Goal: Information Seeking & Learning: Check status

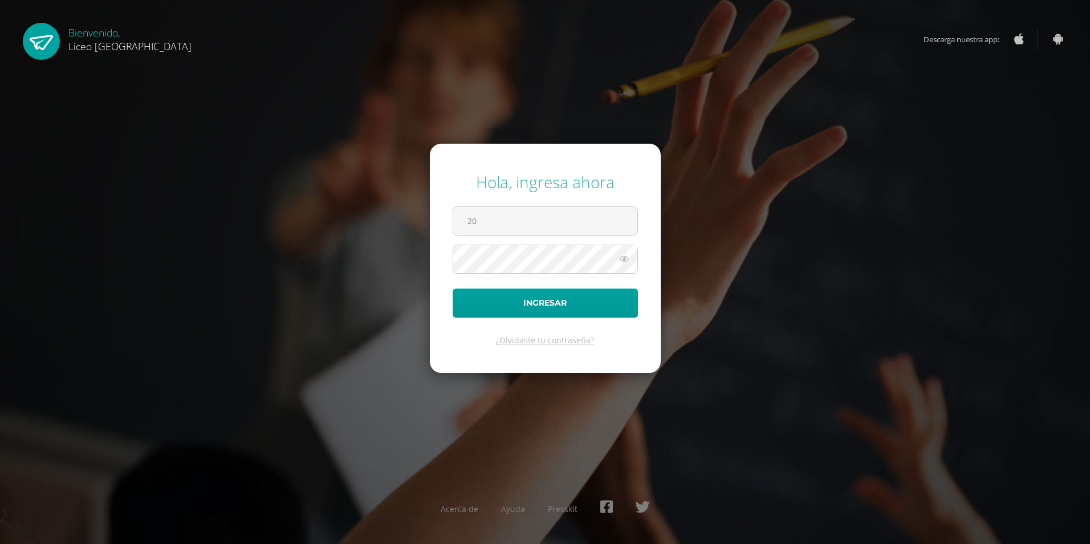
type input "20210038@liceoguatemala.edu.gt"
click at [587, 303] on button "Ingresar" at bounding box center [545, 302] width 185 height 29
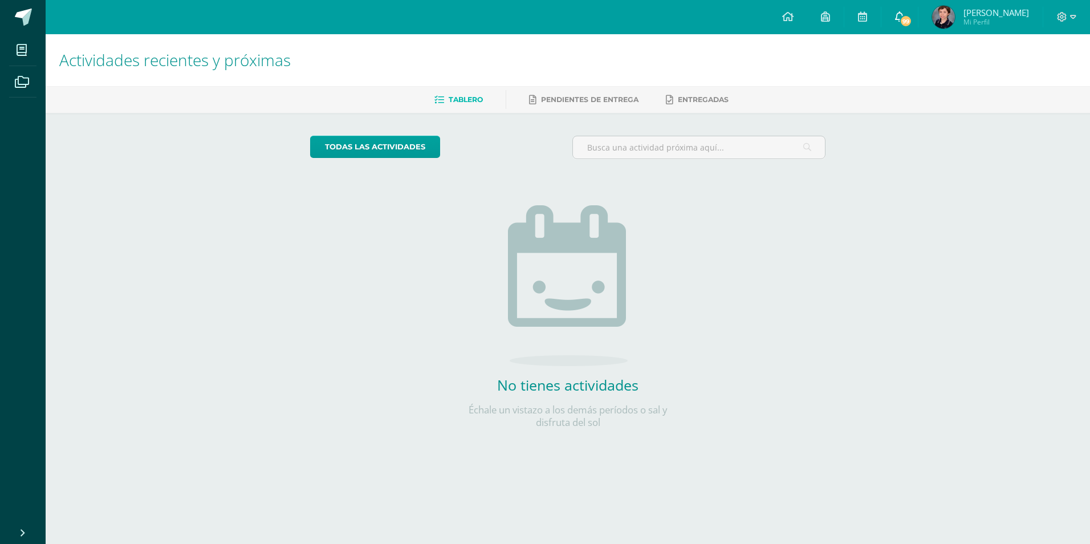
click at [904, 14] on icon at bounding box center [899, 16] width 9 height 10
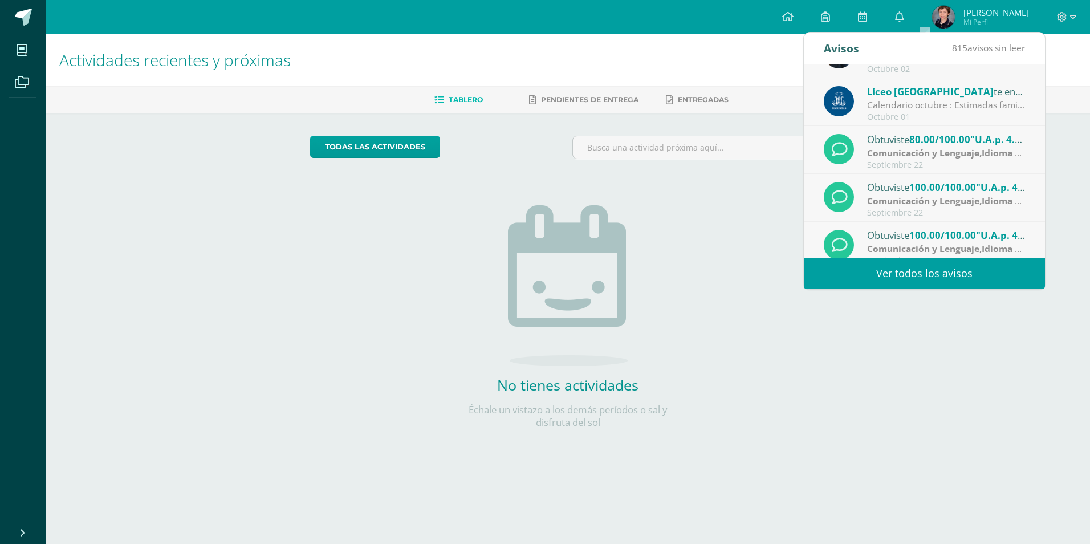
scroll to position [190, 0]
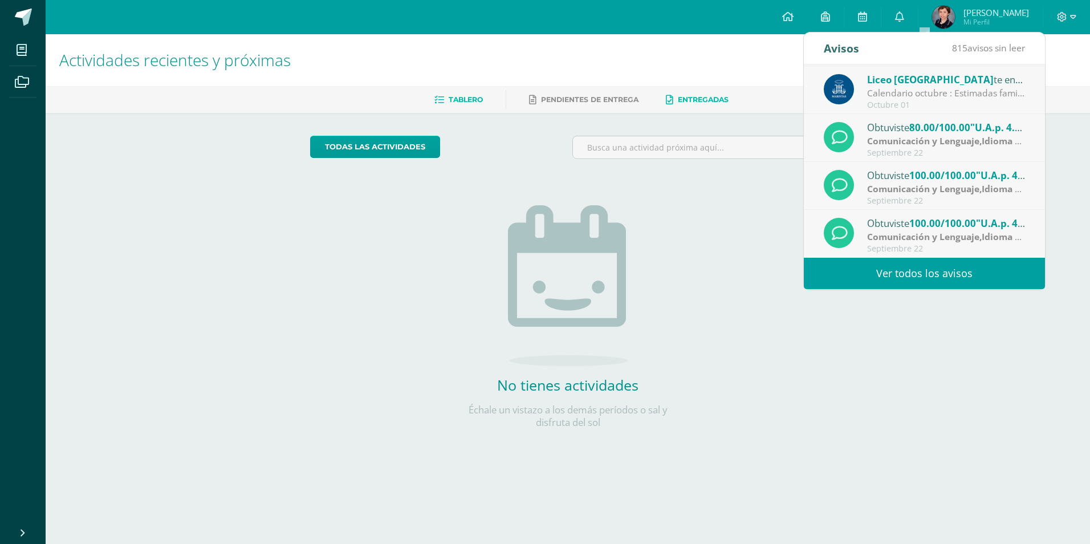
click at [696, 104] on link "Entregadas" at bounding box center [697, 100] width 63 height 18
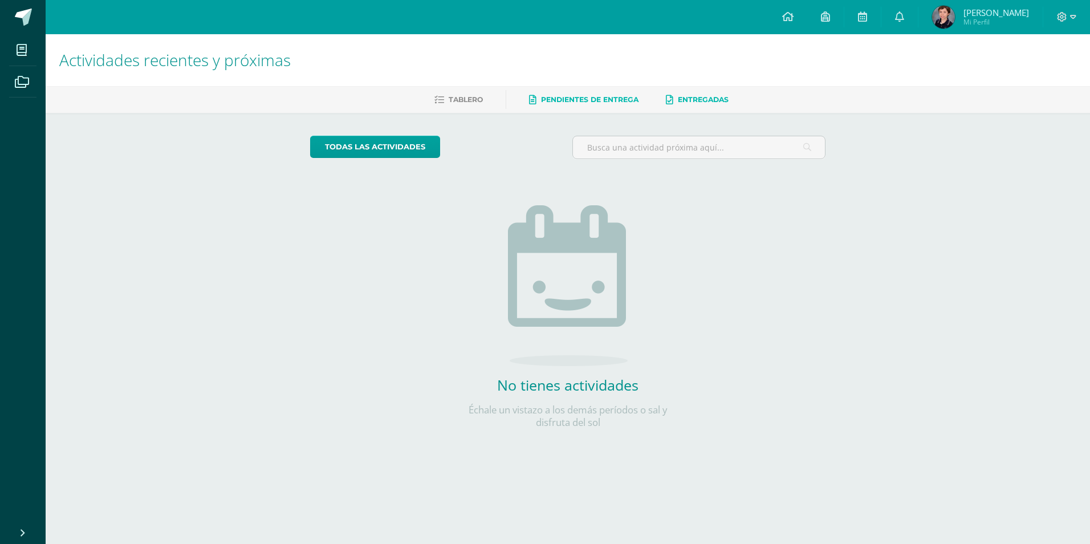
click at [609, 95] on link "Pendientes de entrega" at bounding box center [583, 100] width 109 height 18
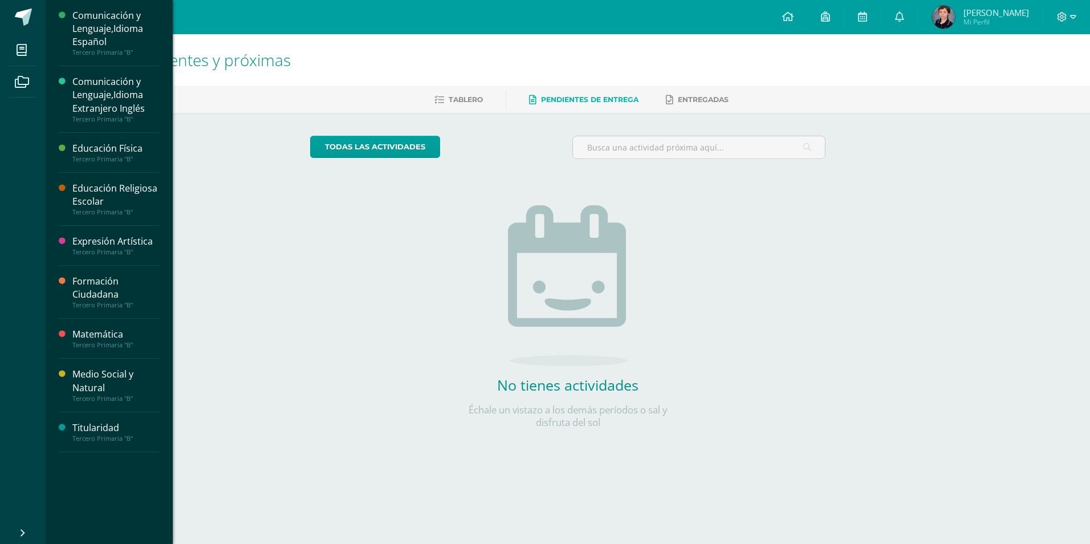
click at [115, 30] on div "Comunicación y Lenguaje,Idioma Español" at bounding box center [115, 28] width 87 height 39
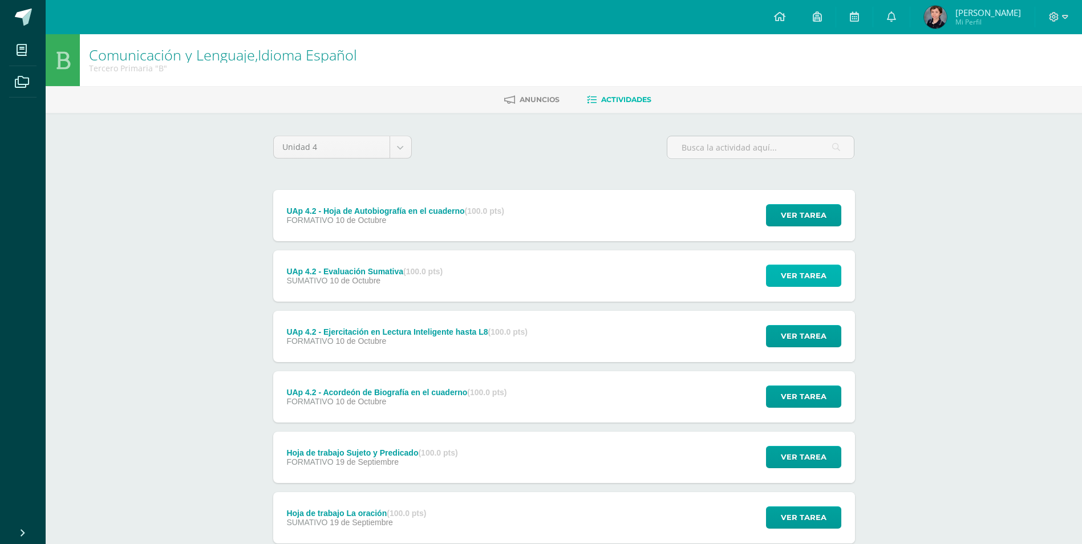
click at [795, 277] on span "Ver tarea" at bounding box center [803, 275] width 46 height 21
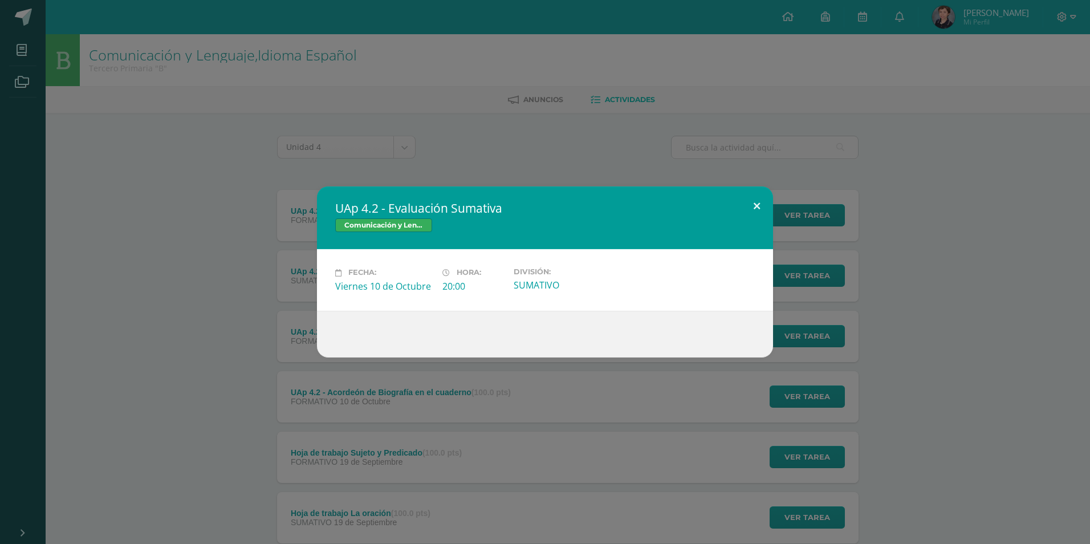
click at [756, 204] on button at bounding box center [757, 205] width 32 height 39
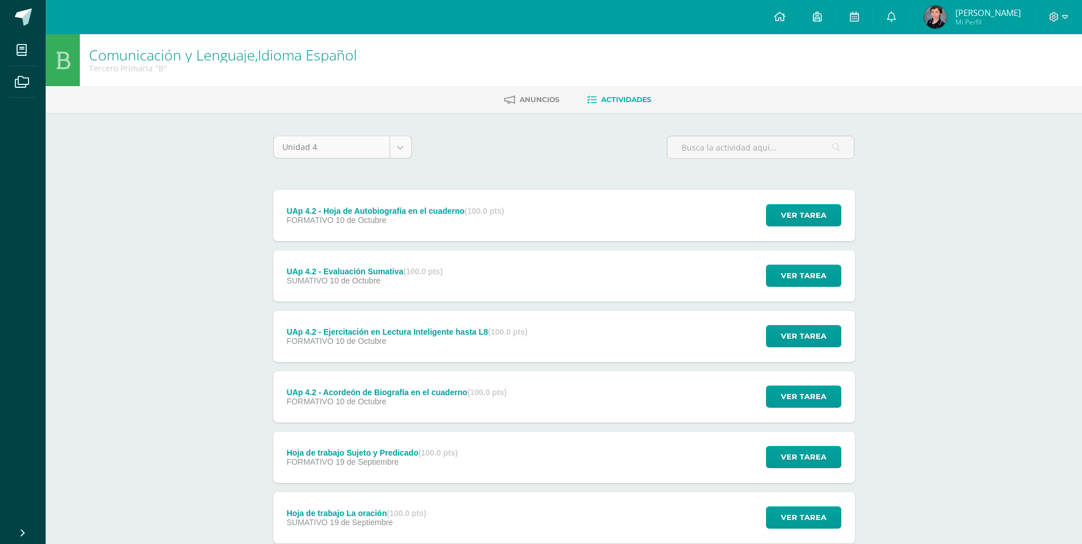
click at [405, 143] on body "Mis cursos Archivos Cerrar panel Comunicación y Lenguaje,Idioma Español Tercero…" at bounding box center [541, 340] width 1082 height 680
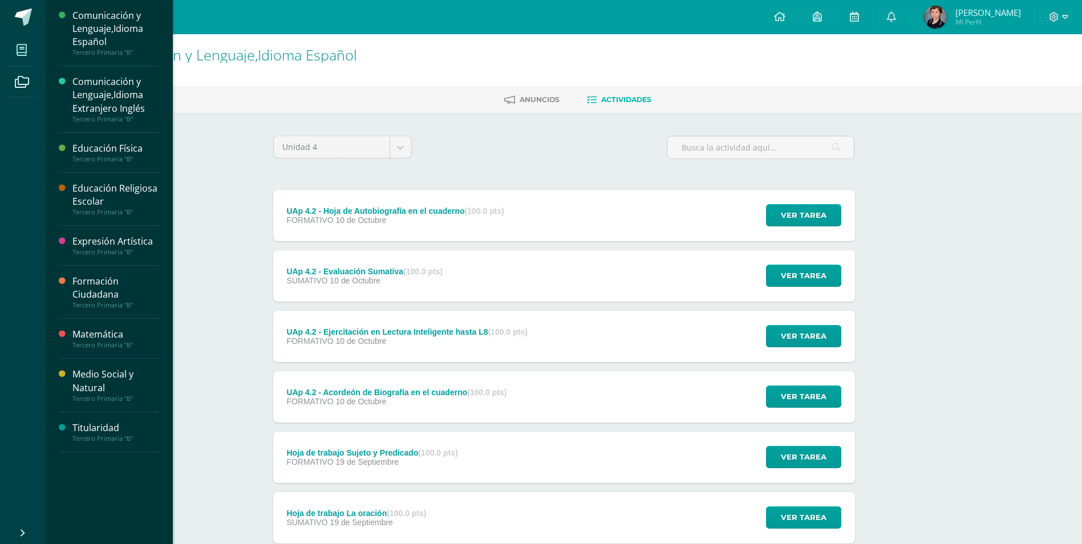
click at [21, 53] on icon at bounding box center [22, 49] width 10 height 11
click at [109, 94] on div "Comunicación y Lenguaje,Idioma Extranjero Inglés" at bounding box center [115, 94] width 87 height 39
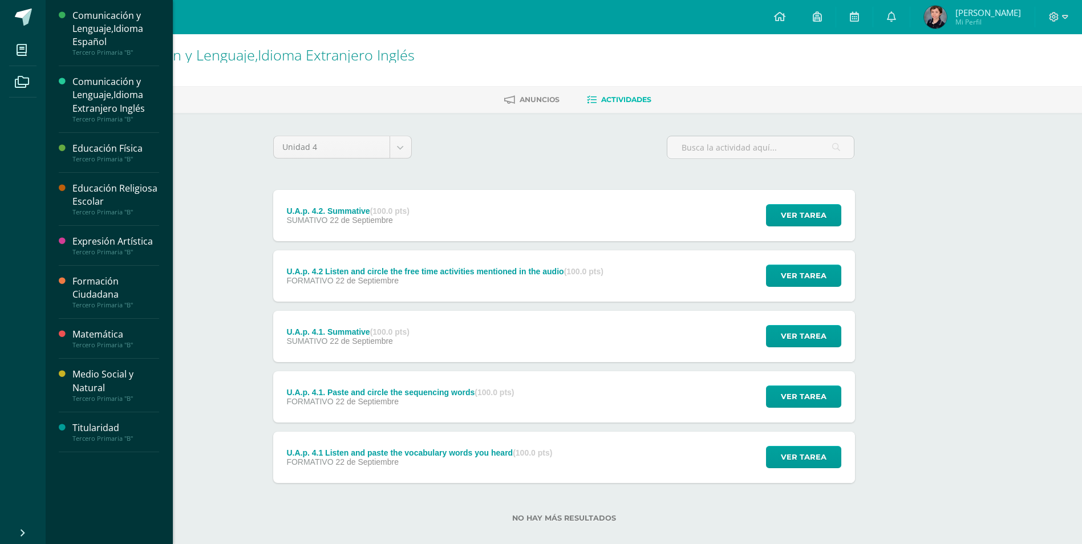
click at [101, 145] on div "Educación Física" at bounding box center [115, 148] width 87 height 13
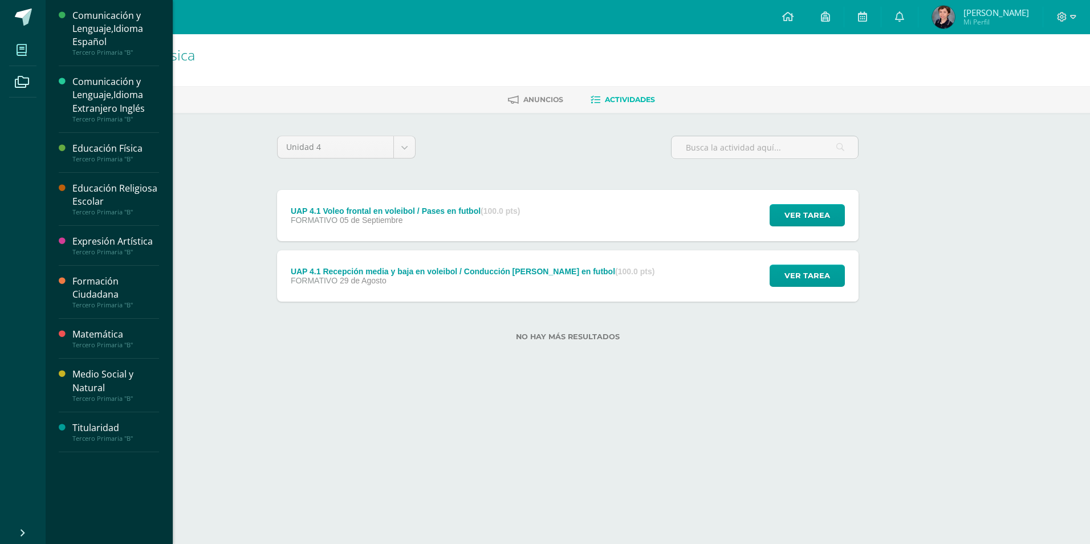
click at [22, 50] on icon at bounding box center [22, 49] width 10 height 11
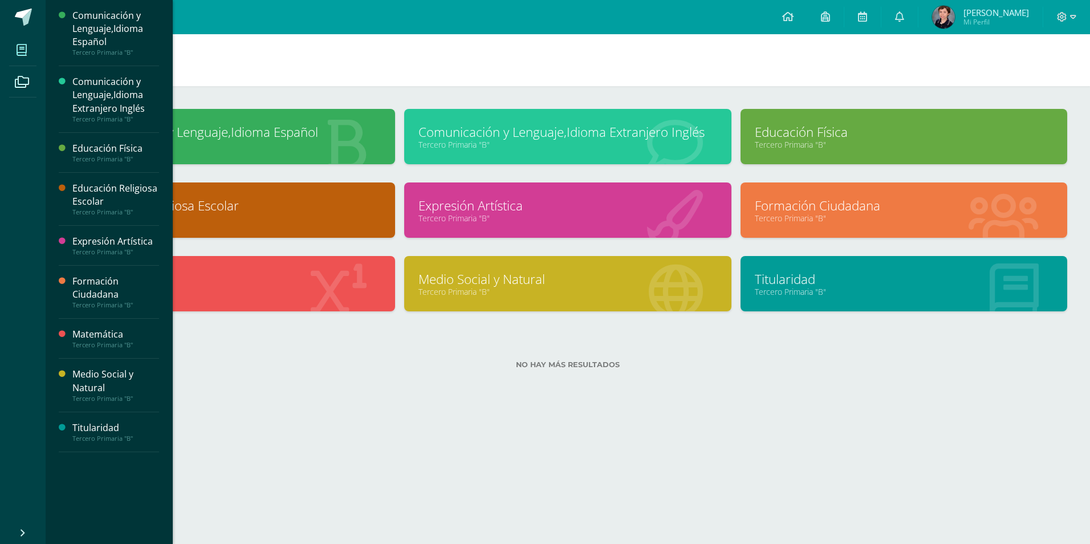
click at [100, 196] on div "Educación Religiosa Escolar" at bounding box center [115, 195] width 87 height 26
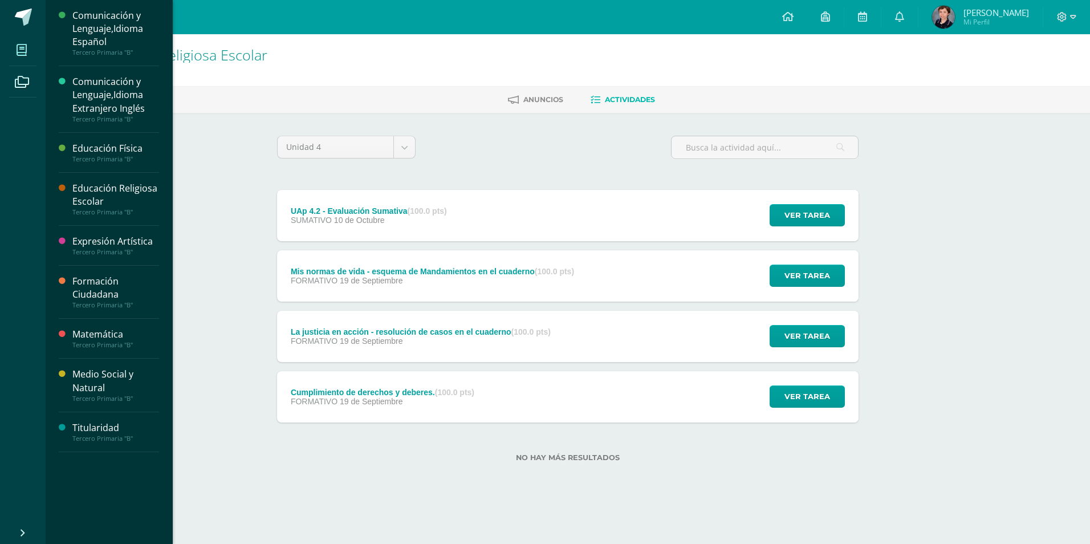
click at [22, 48] on icon at bounding box center [22, 49] width 10 height 11
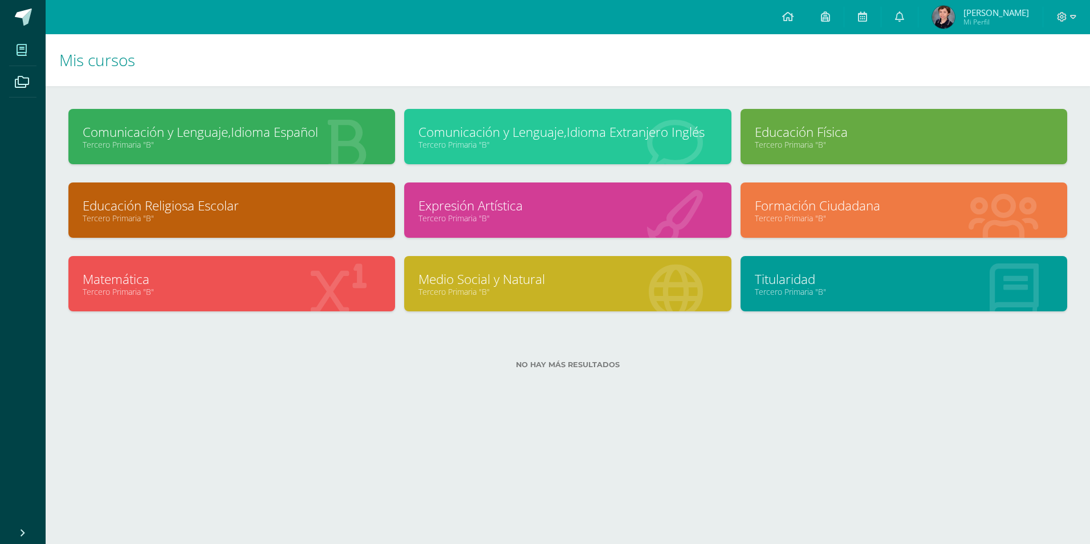
click at [783, 282] on link "Titularidad" at bounding box center [904, 279] width 298 height 18
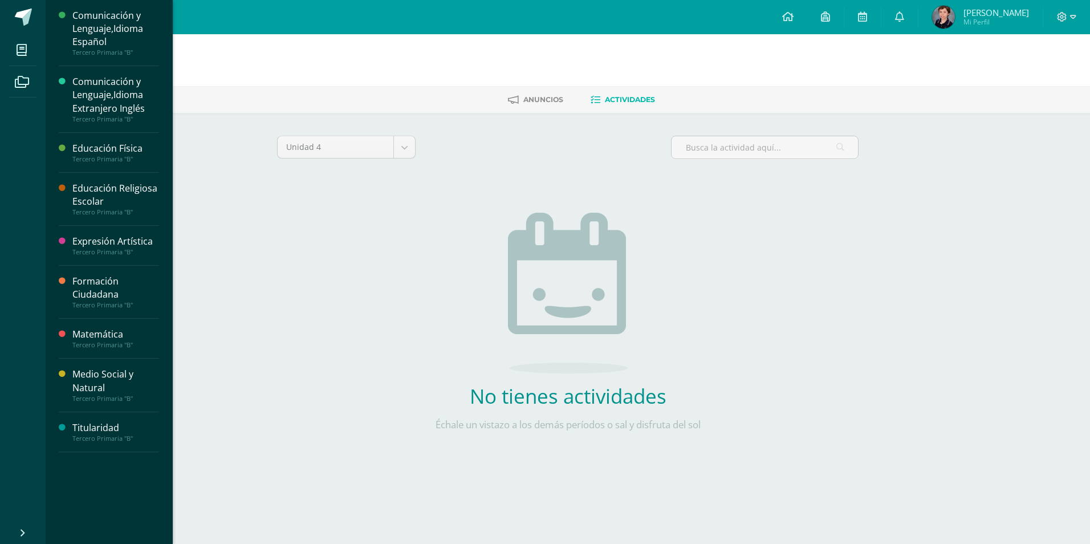
click at [118, 248] on div "Tercero Primaria "B"" at bounding box center [115, 252] width 87 height 8
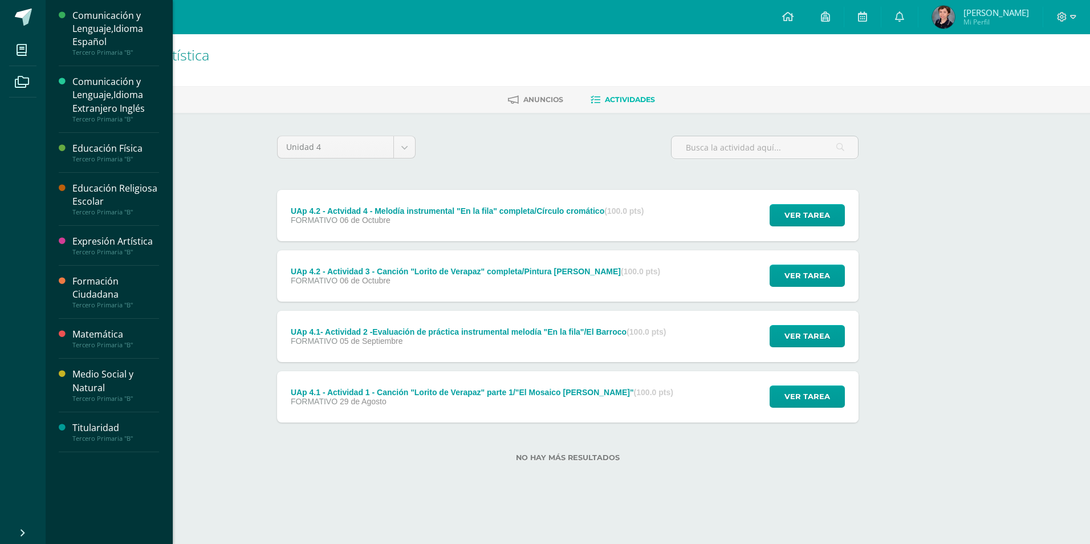
click at [87, 337] on div "Matemática" at bounding box center [115, 334] width 87 height 13
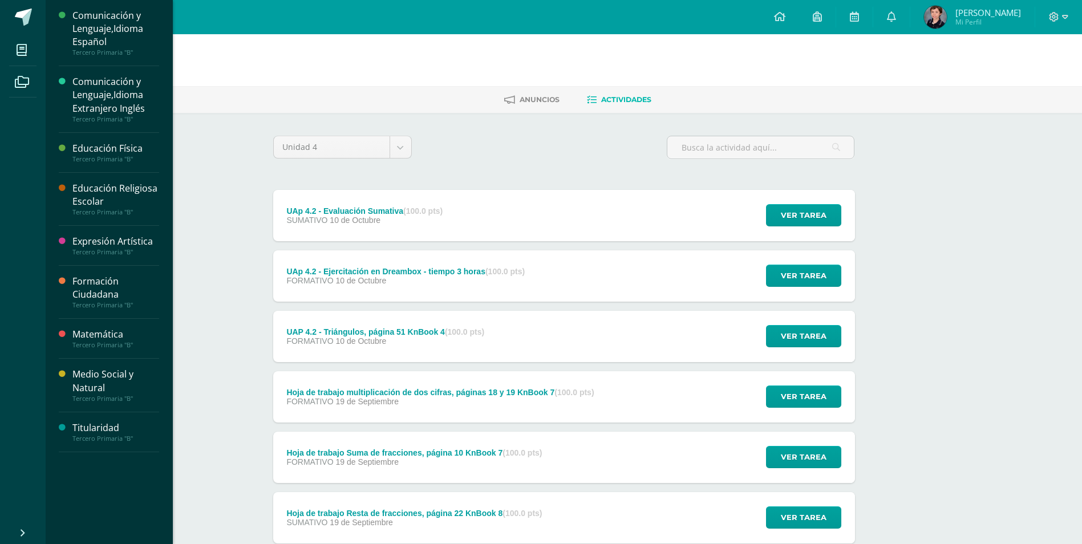
click at [121, 383] on div "Medio Social y Natural" at bounding box center [115, 381] width 87 height 26
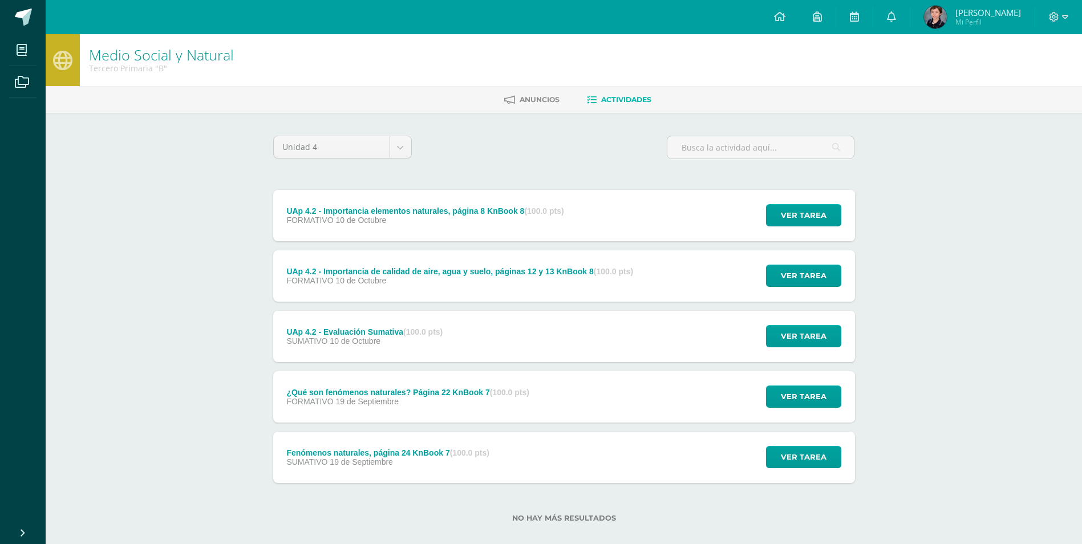
click at [946, 18] on img at bounding box center [935, 17] width 23 height 23
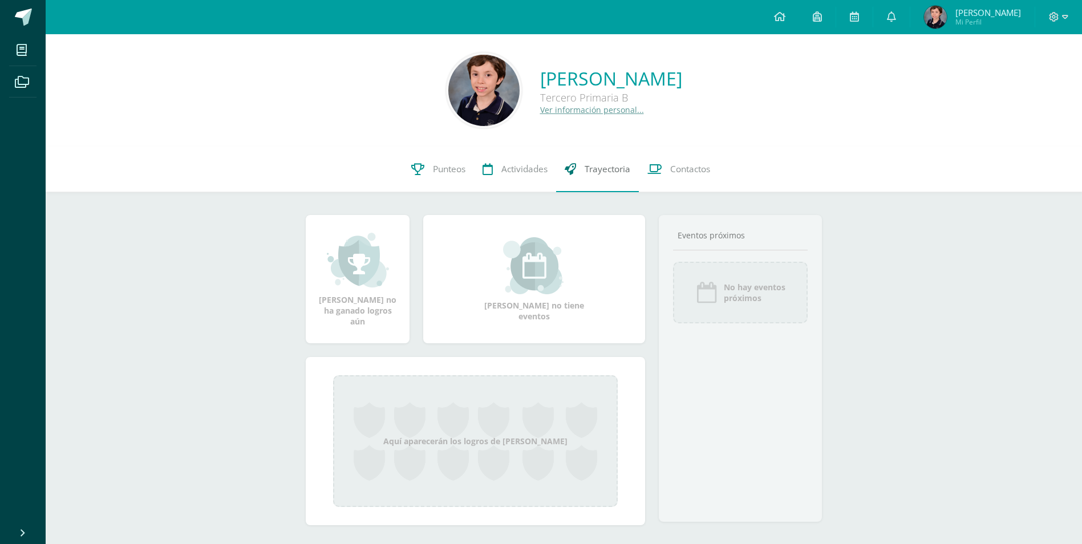
click at [615, 177] on link "Trayectoria" at bounding box center [597, 170] width 83 height 46
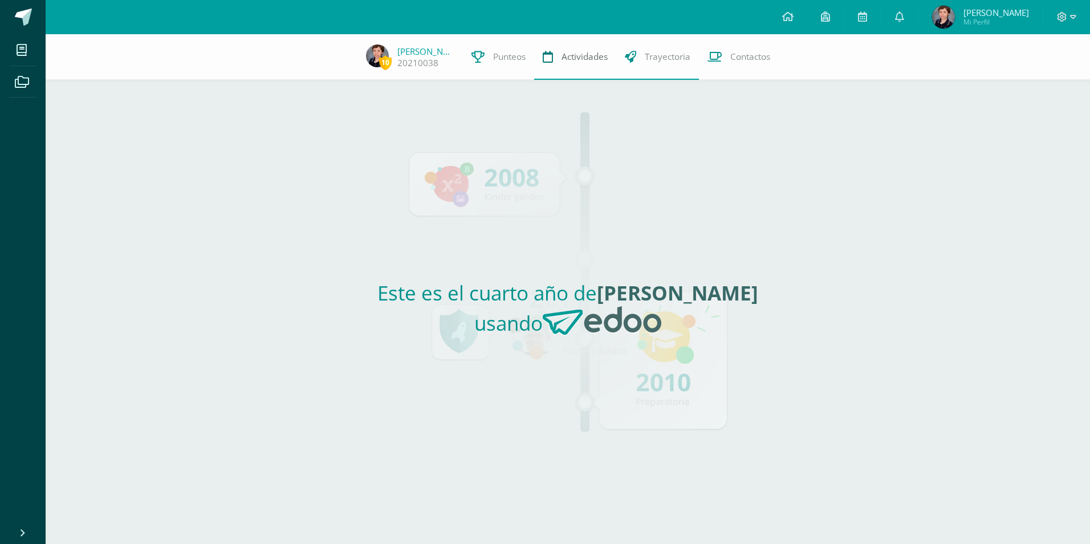
click at [564, 58] on span "Actividades" at bounding box center [585, 57] width 46 height 12
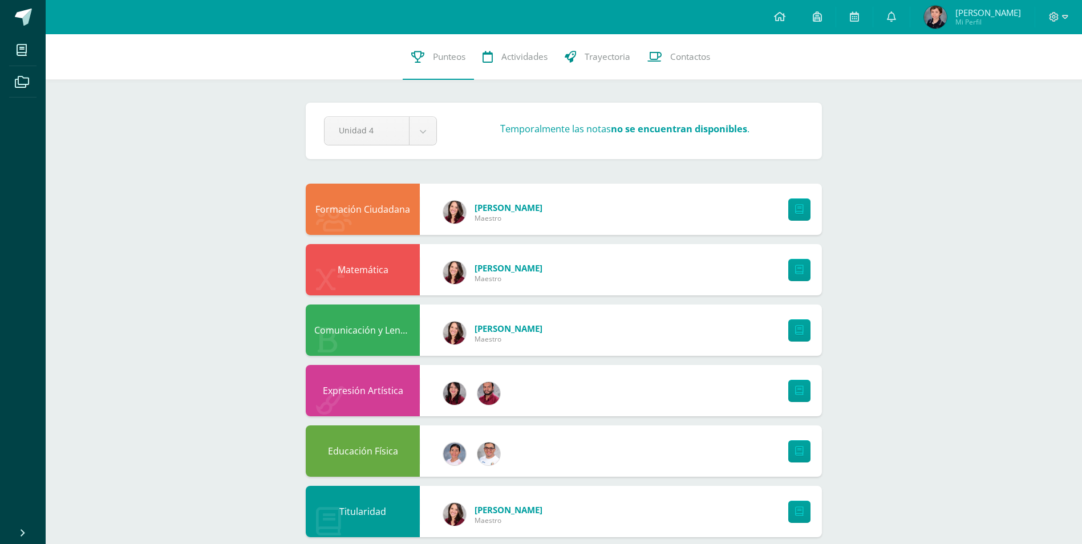
click at [1067, 16] on div at bounding box center [1058, 17] width 47 height 34
click at [1060, 21] on span at bounding box center [1057, 17] width 19 height 13
click at [1034, 80] on span "Cerrar sesión" at bounding box center [1028, 77] width 51 height 11
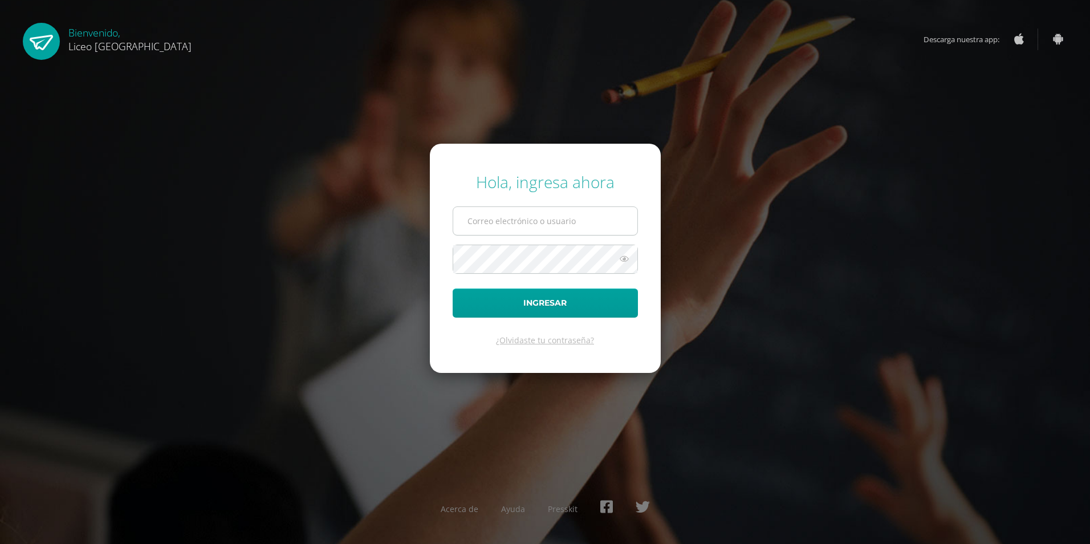
click at [491, 215] on input "text" at bounding box center [545, 221] width 184 height 28
type input "[EMAIL_ADDRESS][DOMAIN_NAME]"
click at [538, 305] on button "Ingresar" at bounding box center [545, 302] width 185 height 29
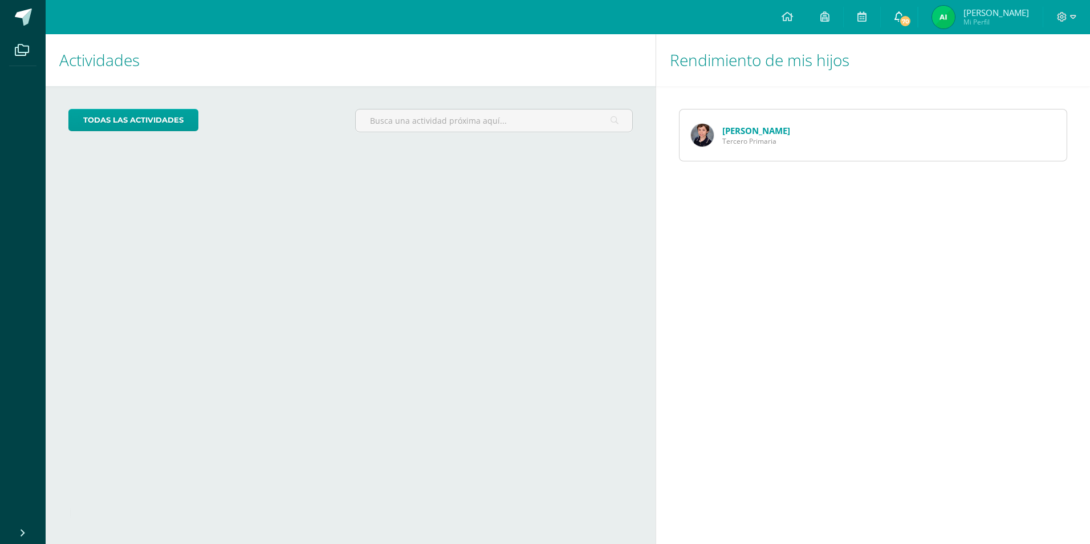
click at [912, 17] on span "70" at bounding box center [905, 21] width 13 height 13
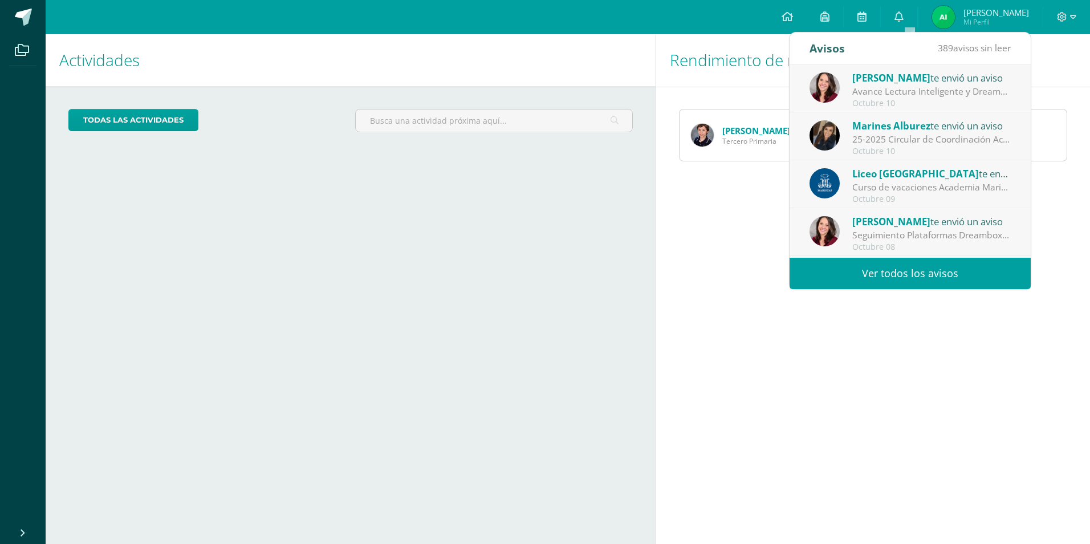
click at [958, 182] on div "Curso de vacaciones Academia Marista: Estimadas familias maristas les compartim…" at bounding box center [931, 187] width 158 height 13
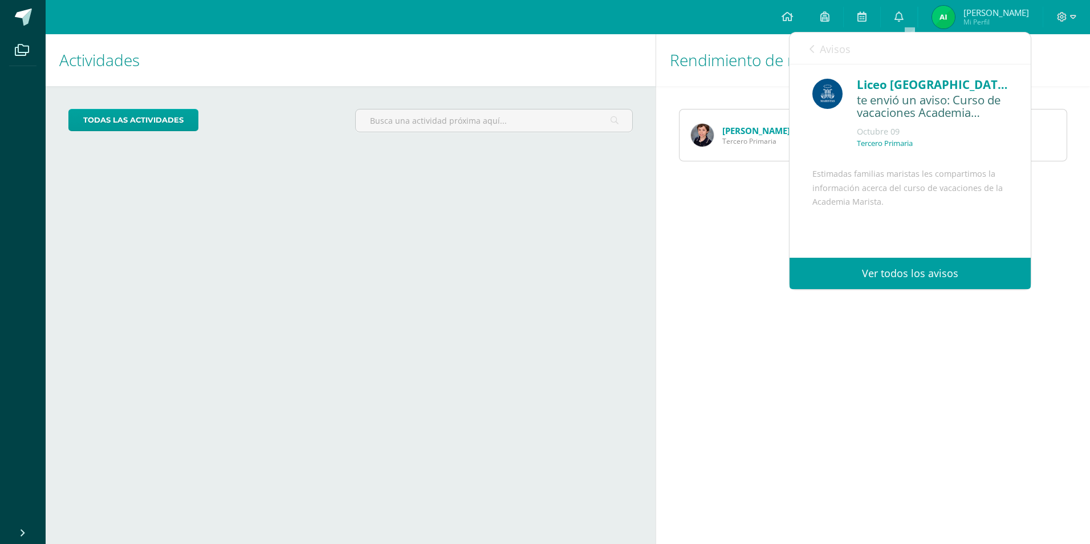
scroll to position [111, 0]
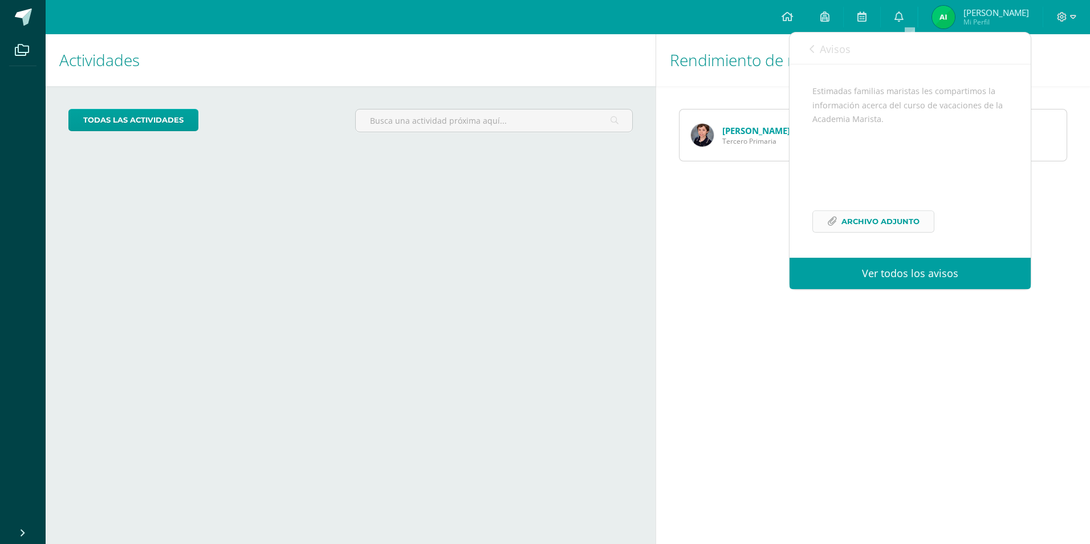
click at [837, 218] on link "Archivo Adjunto" at bounding box center [873, 221] width 122 height 22
click at [927, 360] on div "Rendimiento de mis hijos José Vásquez Tercero Primaria" at bounding box center [875, 289] width 439 height 510
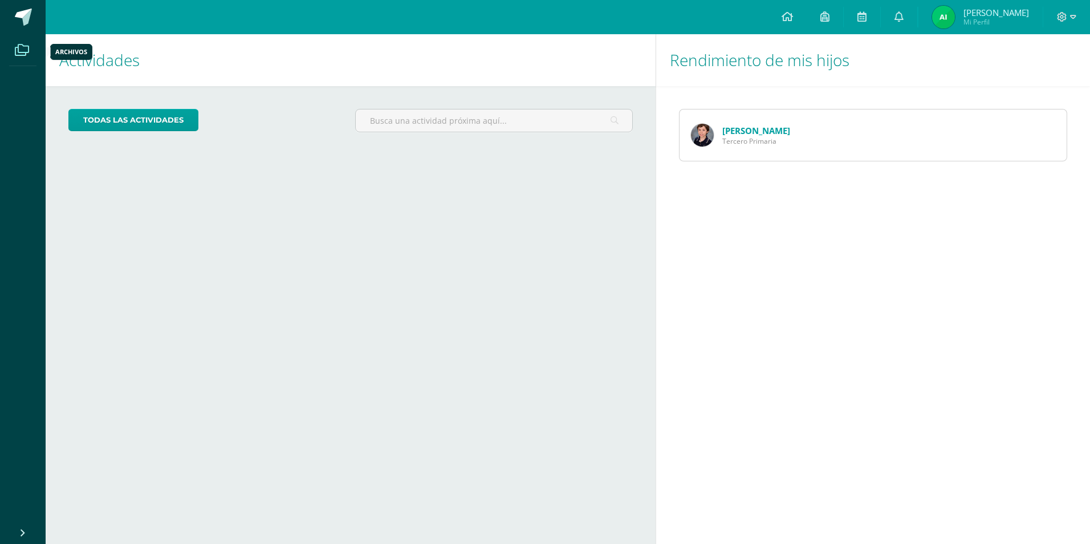
click at [21, 56] on icon at bounding box center [22, 49] width 14 height 11
click at [22, 54] on icon at bounding box center [22, 49] width 14 height 11
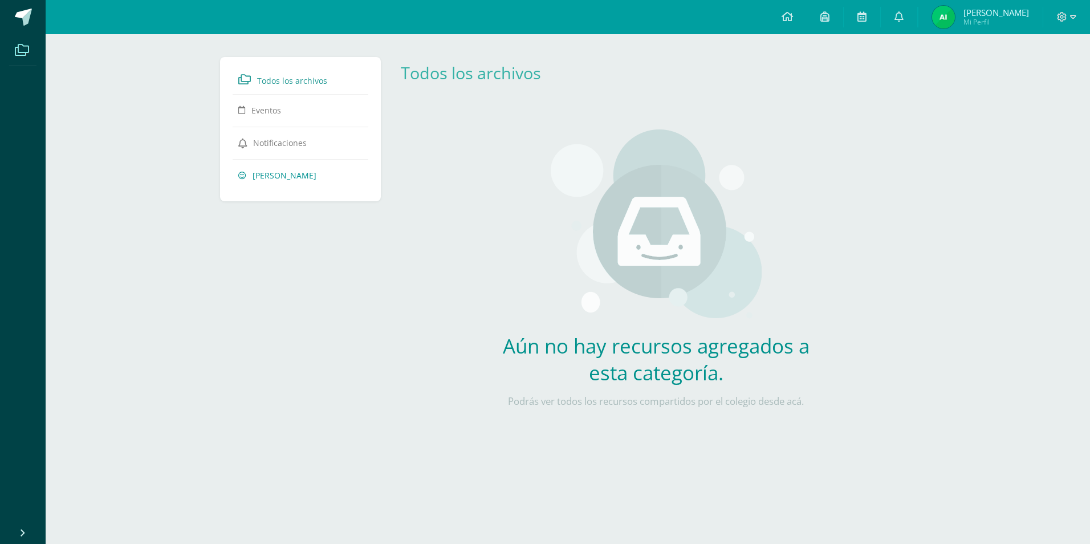
click at [284, 176] on span "José Vásquez" at bounding box center [285, 175] width 64 height 11
click at [280, 85] on span "Todos los archivos" at bounding box center [292, 80] width 70 height 11
click at [793, 17] on icon at bounding box center [787, 16] width 11 height 10
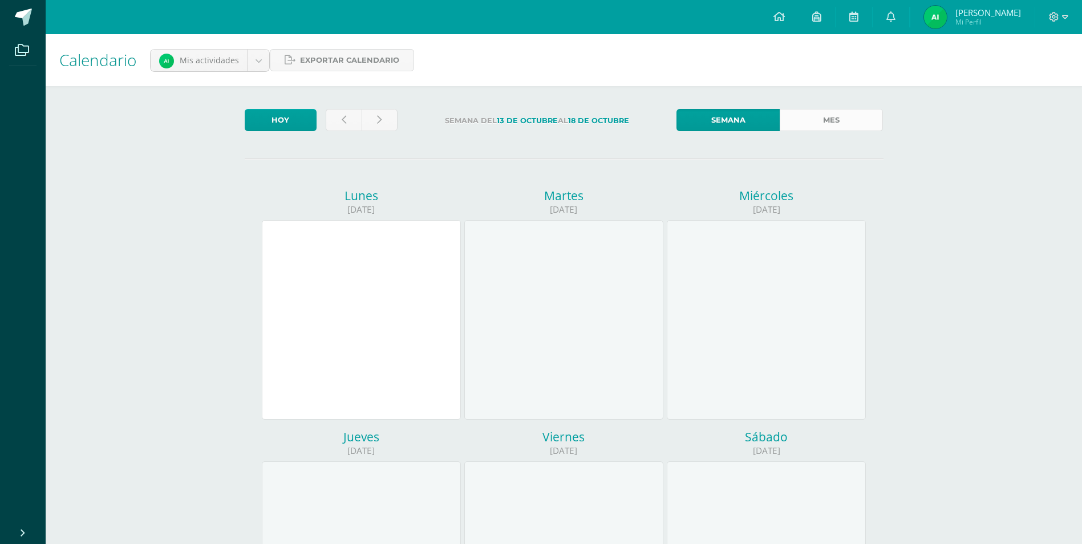
click at [842, 113] on link "Mes" at bounding box center [830, 120] width 103 height 22
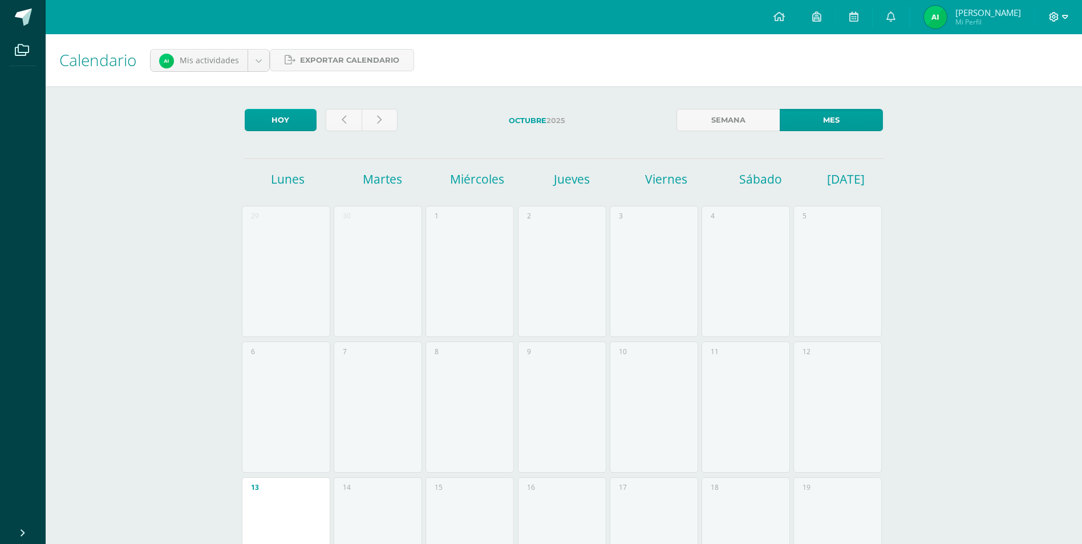
click at [1064, 15] on icon at bounding box center [1065, 17] width 6 height 4
click at [1019, 78] on span "Cerrar sesión" at bounding box center [1028, 77] width 51 height 11
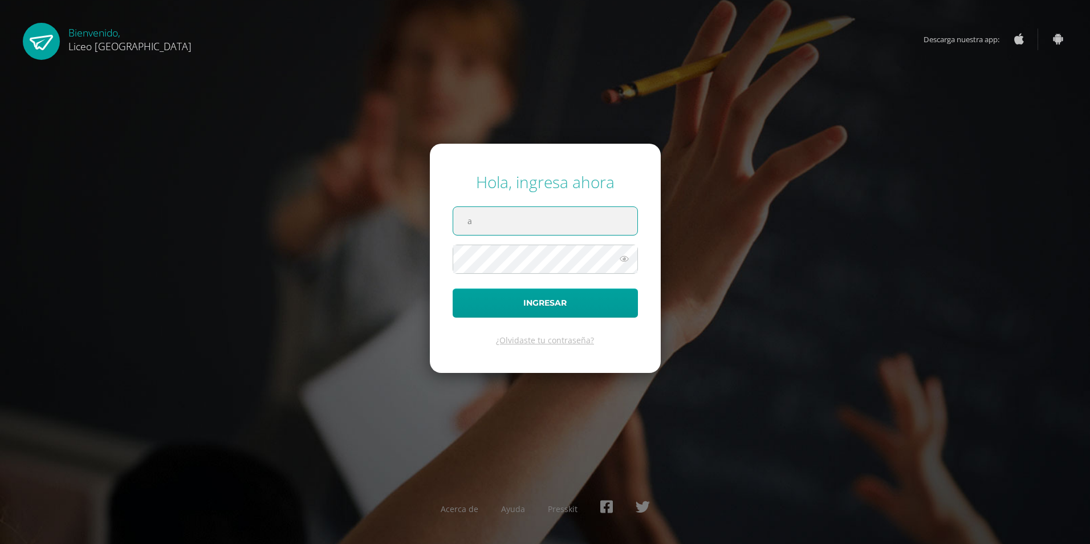
type input "[EMAIL_ADDRESS][DOMAIN_NAME]"
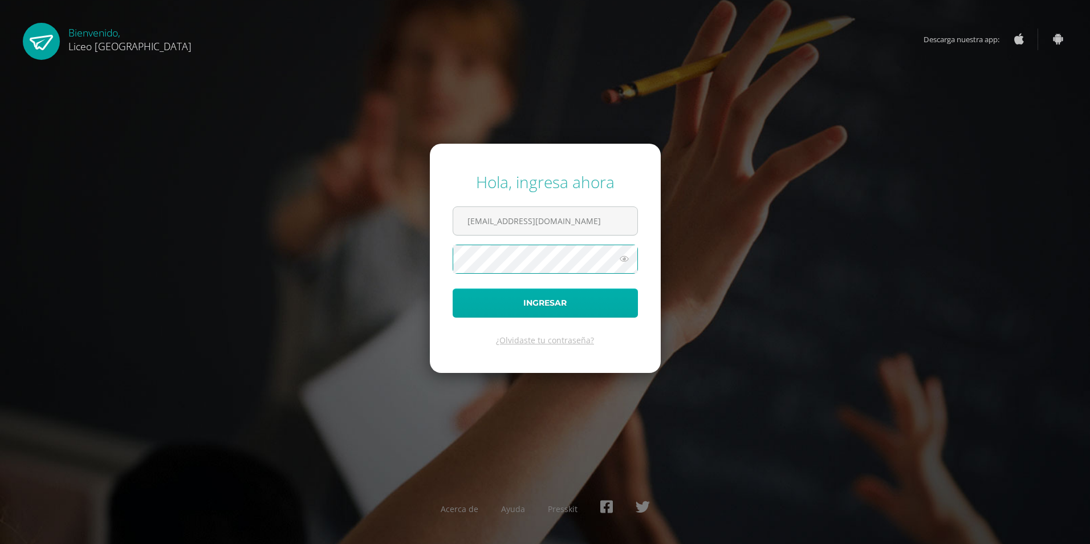
click at [453, 288] on button "Ingresar" at bounding box center [545, 302] width 185 height 29
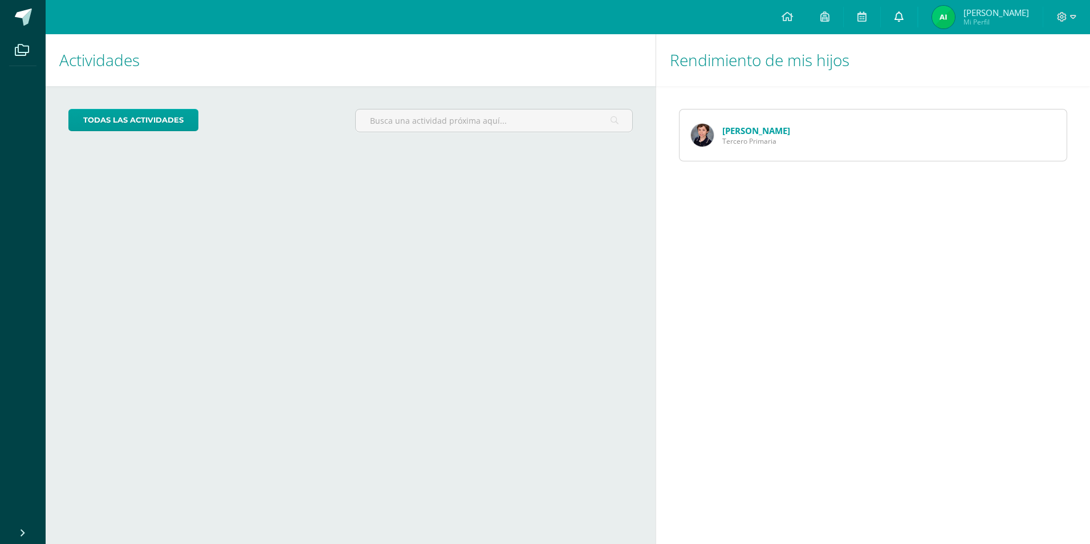
click at [904, 21] on icon at bounding box center [899, 16] width 9 height 10
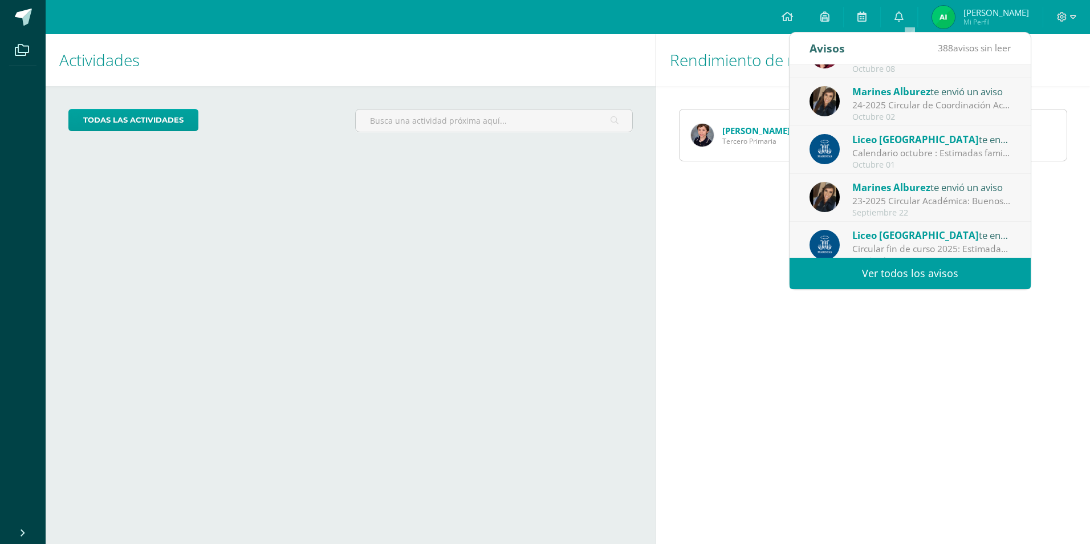
scroll to position [190, 0]
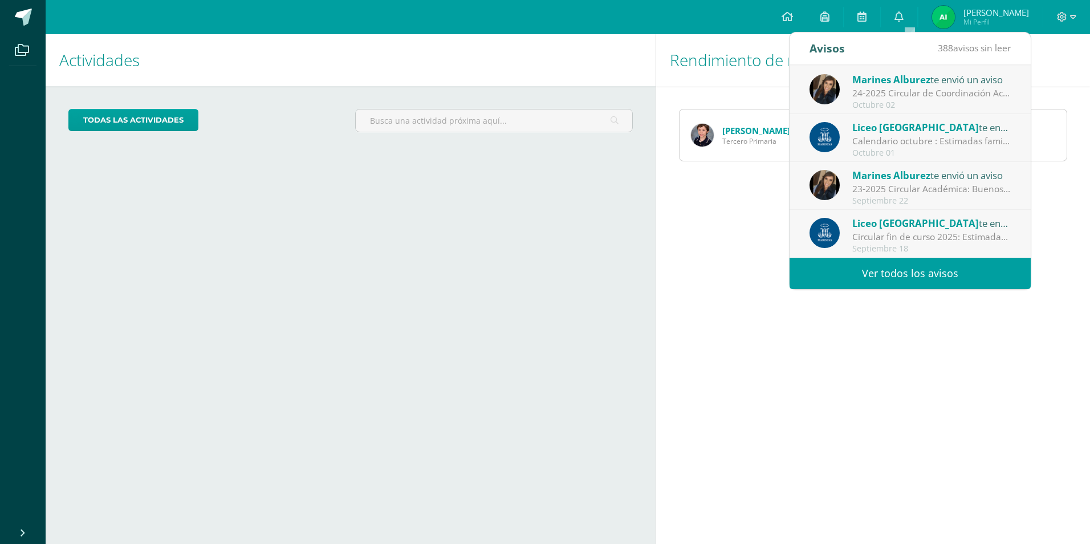
click at [928, 237] on div "Circular fin de curso 2025: Estimadas familias maristas les compartimos la circ…" at bounding box center [931, 236] width 158 height 13
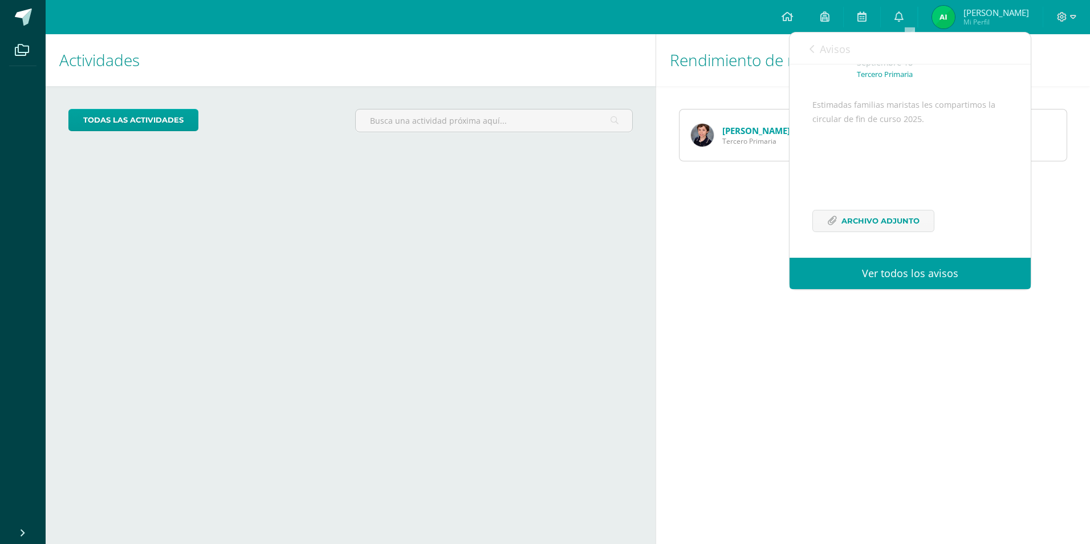
scroll to position [97, 0]
click at [890, 225] on span "Archivo Adjunto" at bounding box center [880, 220] width 78 height 21
